Goal: Task Accomplishment & Management: Manage account settings

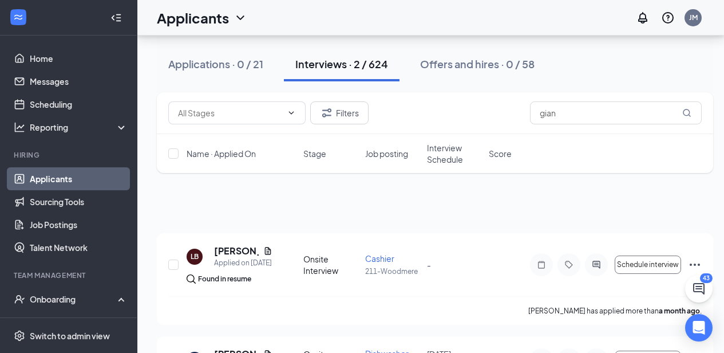
scroll to position [78, 0]
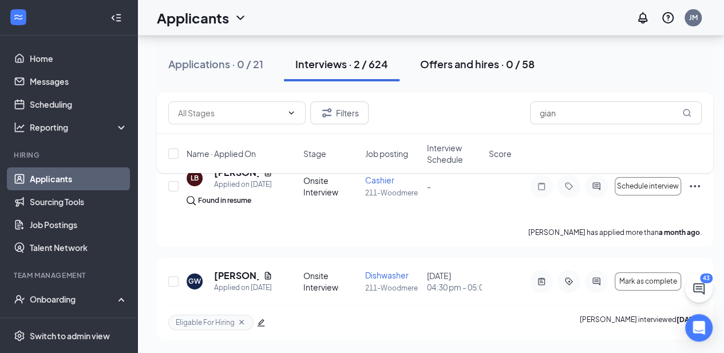
click at [481, 61] on div "Offers and hires · 0 / 58" at bounding box center [477, 64] width 114 height 14
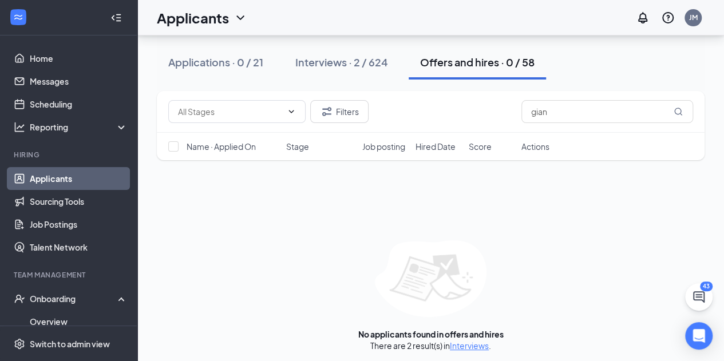
scroll to position [53, 0]
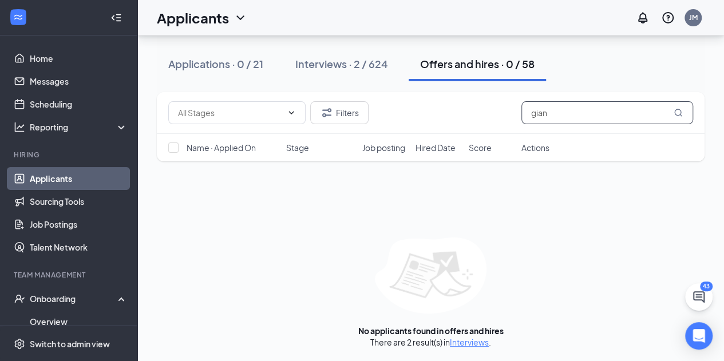
click at [566, 112] on input "gian" at bounding box center [608, 112] width 172 height 23
type input "g"
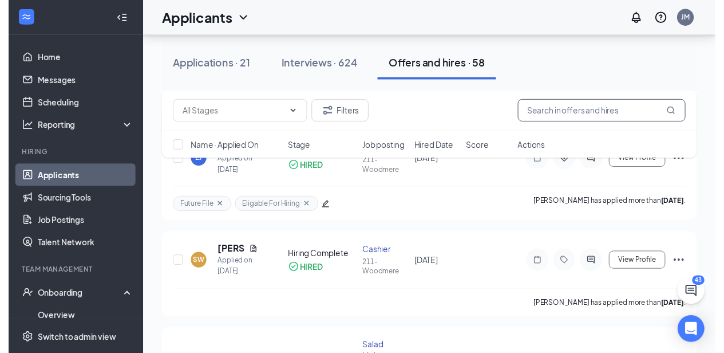
scroll to position [774, 0]
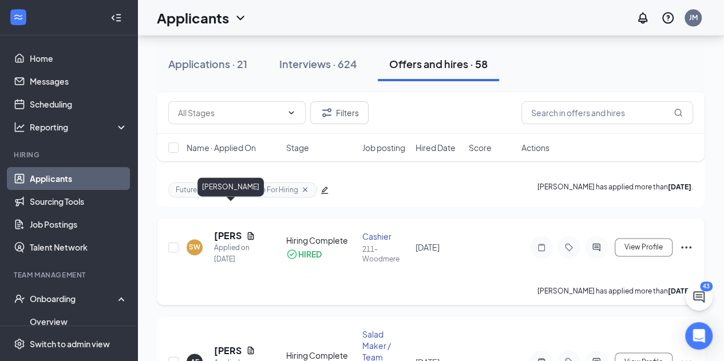
click at [224, 230] on h5 "[PERSON_NAME]" at bounding box center [227, 236] width 27 height 13
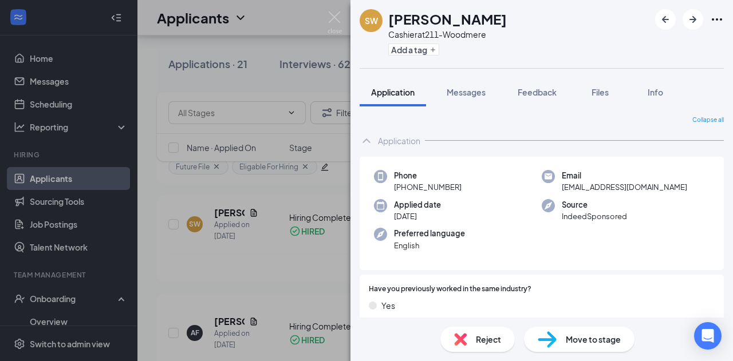
click at [268, 267] on div "SW [PERSON_NAME] Cashier at 211-Woodmere Add a tag Application Messages Feedbac…" at bounding box center [366, 180] width 733 height 361
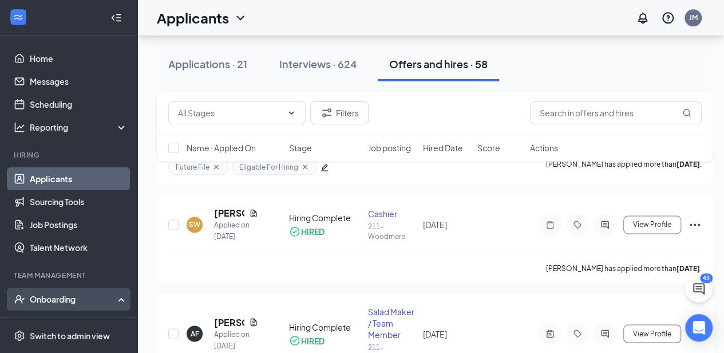
click at [54, 294] on div "Onboarding" at bounding box center [74, 298] width 88 height 11
click at [91, 305] on div "Onboarding" at bounding box center [68, 298] width 137 height 23
click at [90, 315] on link "Overview" at bounding box center [79, 321] width 98 height 23
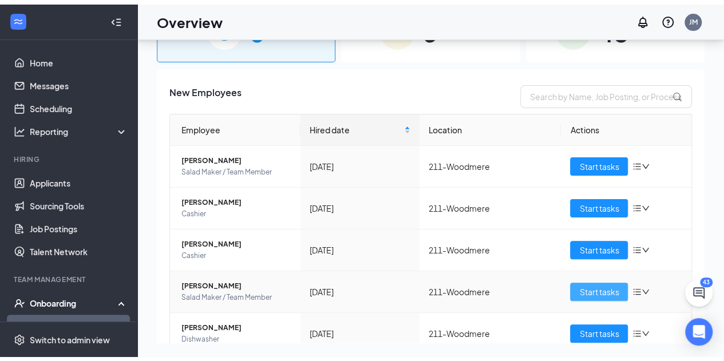
scroll to position [52, 0]
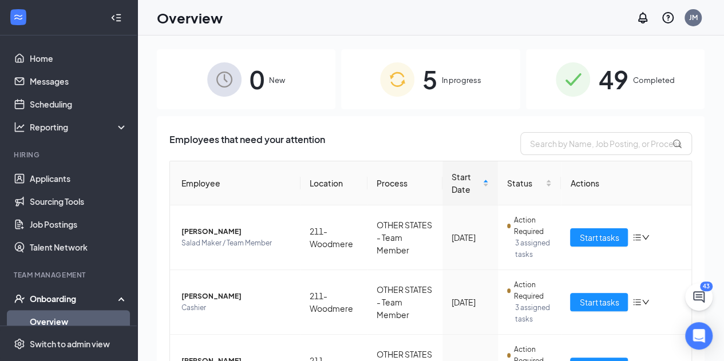
click at [578, 76] on img at bounding box center [573, 79] width 34 height 34
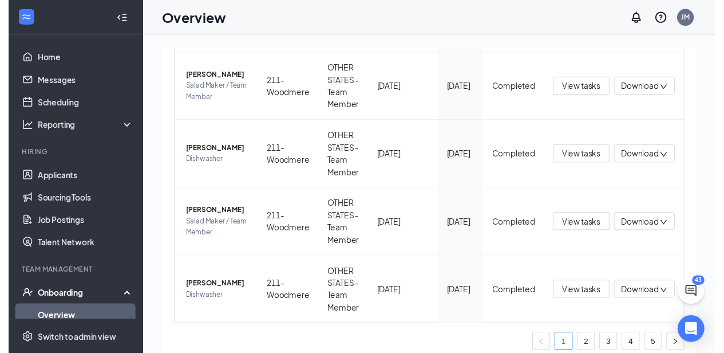
scroll to position [574, 0]
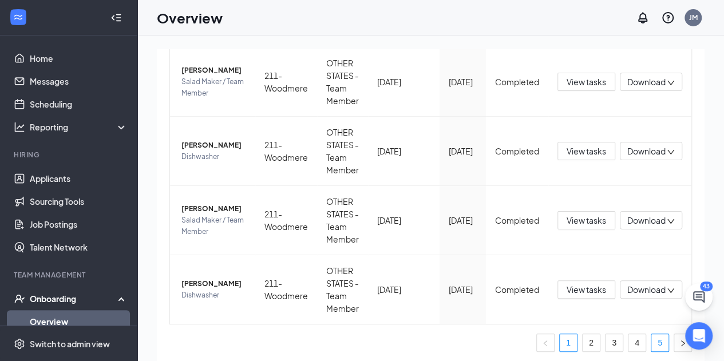
click at [651, 345] on link "5" at bounding box center [659, 342] width 17 height 17
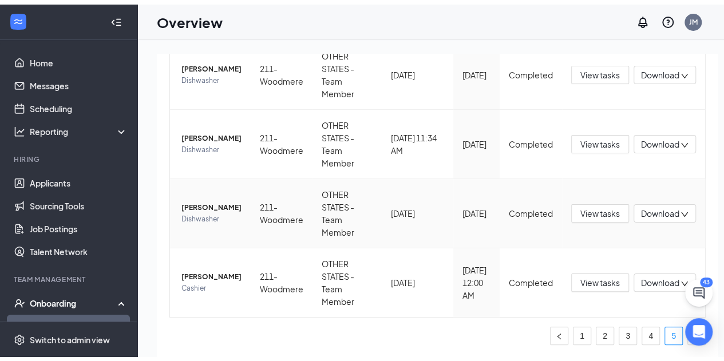
scroll to position [492, 0]
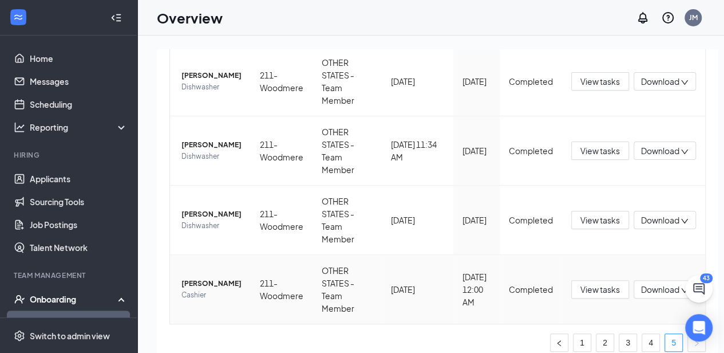
click at [188, 278] on span "[PERSON_NAME]" at bounding box center [211, 283] width 60 height 11
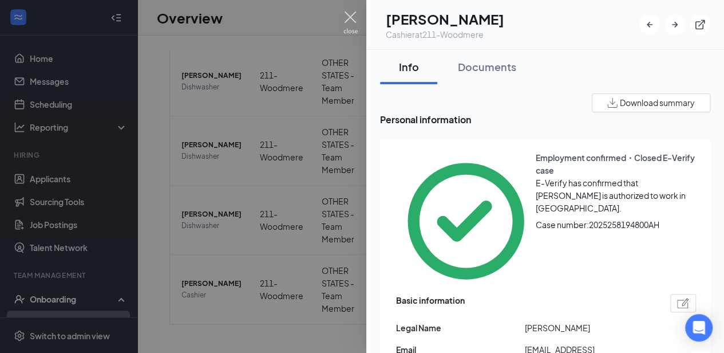
click at [347, 18] on img at bounding box center [350, 22] width 14 height 22
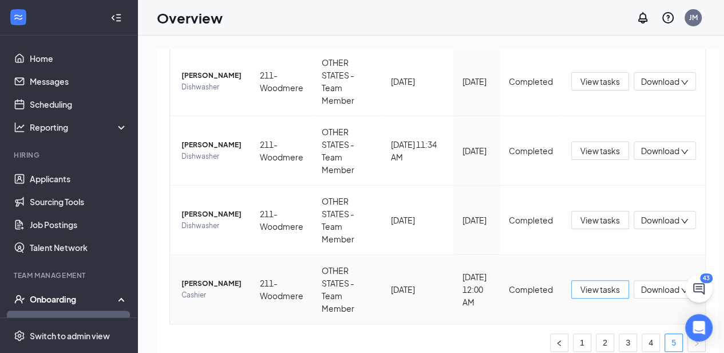
click at [583, 290] on span "View tasks" at bounding box center [600, 289] width 40 height 13
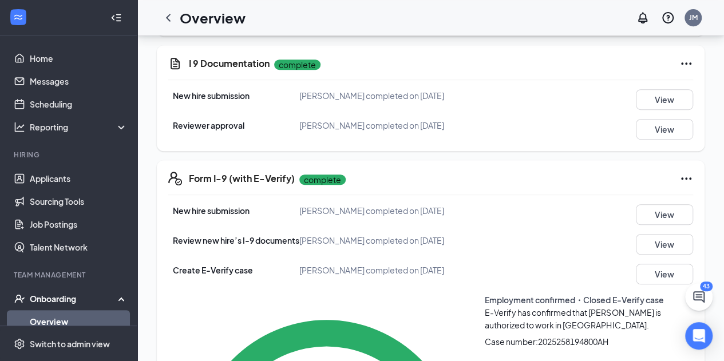
scroll to position [272, 0]
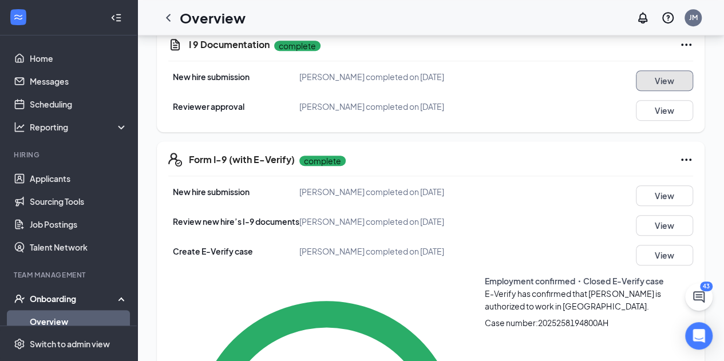
click at [662, 84] on button "View" at bounding box center [664, 80] width 57 height 21
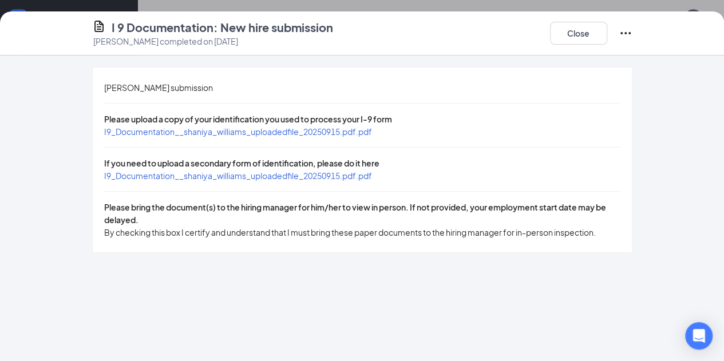
click at [311, 136] on span "I9_Documentation__shaniya_williams_uploadedfile_20250915.pdf.pdf" at bounding box center [238, 132] width 268 height 10
click at [607, 22] on button "Close" at bounding box center [578, 33] width 57 height 23
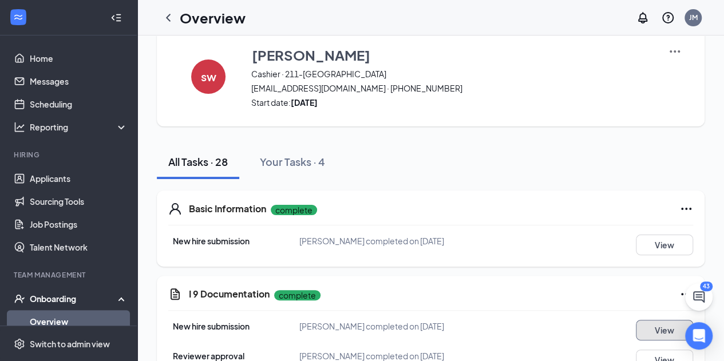
scroll to position [0, 0]
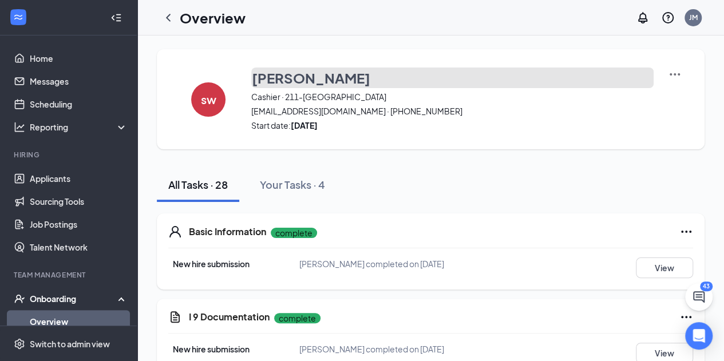
click at [314, 82] on h3 "[PERSON_NAME]" at bounding box center [311, 77] width 119 height 19
